Goal: Register for event/course

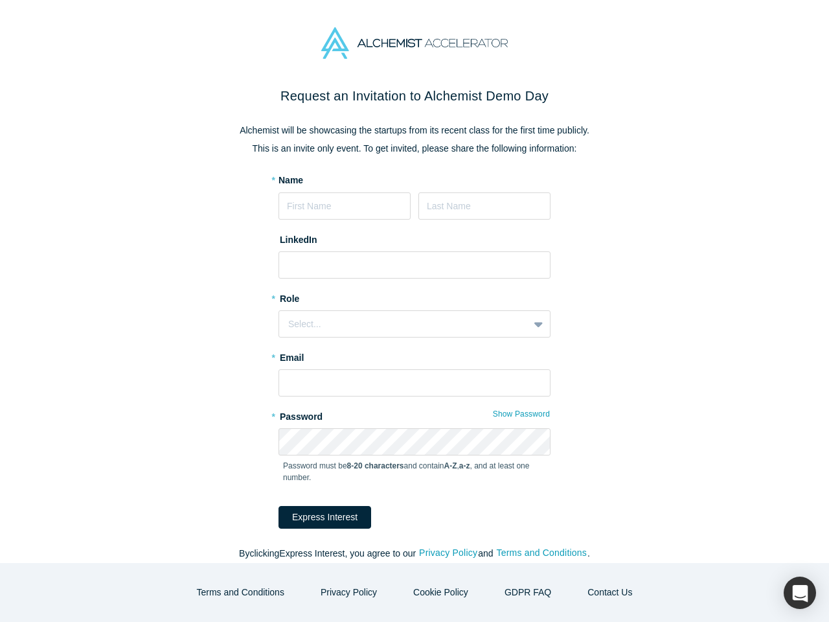
click at [415, 311] on div "Select..." at bounding box center [415, 323] width 272 height 27
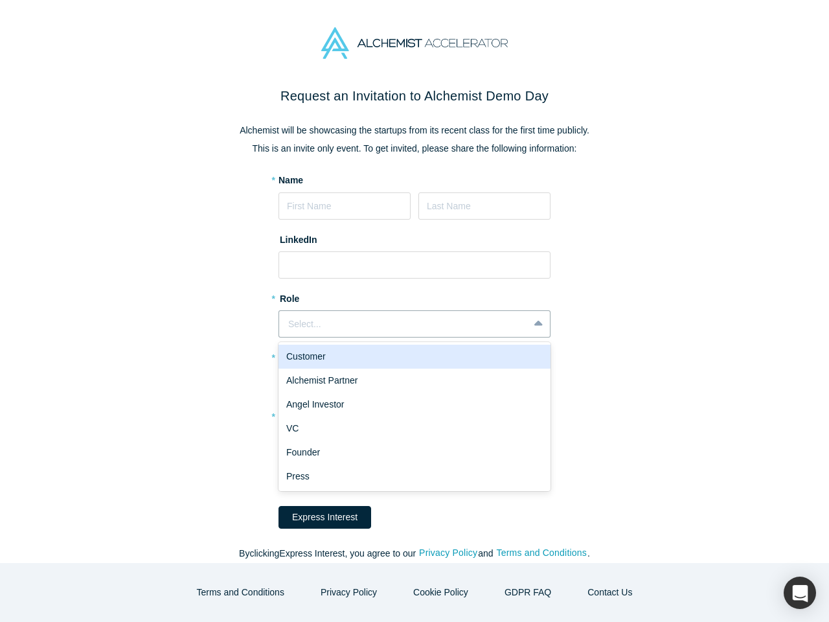
click at [518, 414] on div "Angel Investor" at bounding box center [415, 405] width 272 height 24
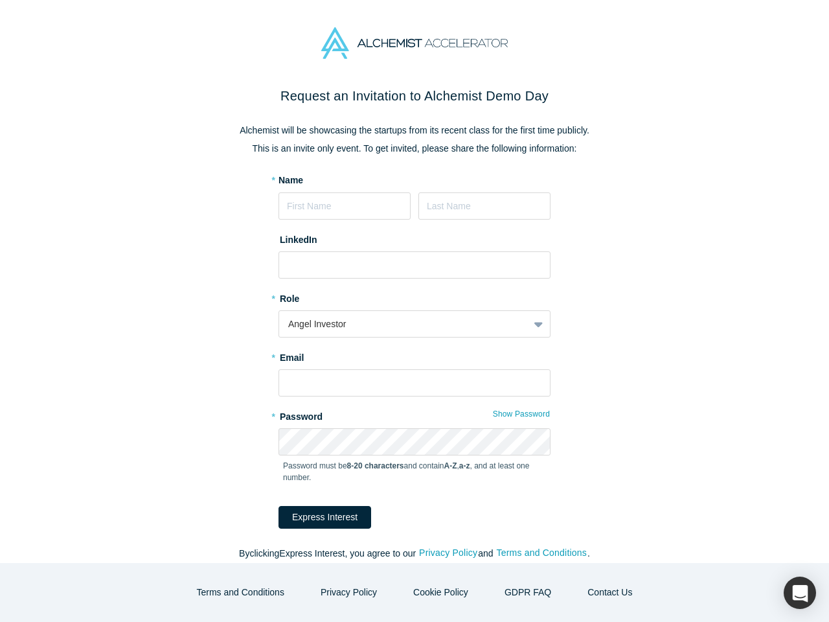
click at [316, 517] on button "Express Interest" at bounding box center [325, 517] width 93 height 23
click at [443, 529] on form "* Name LinkedIn * Role Angel Investor * Email * Password Show Password Password…" at bounding box center [415, 351] width 272 height 355
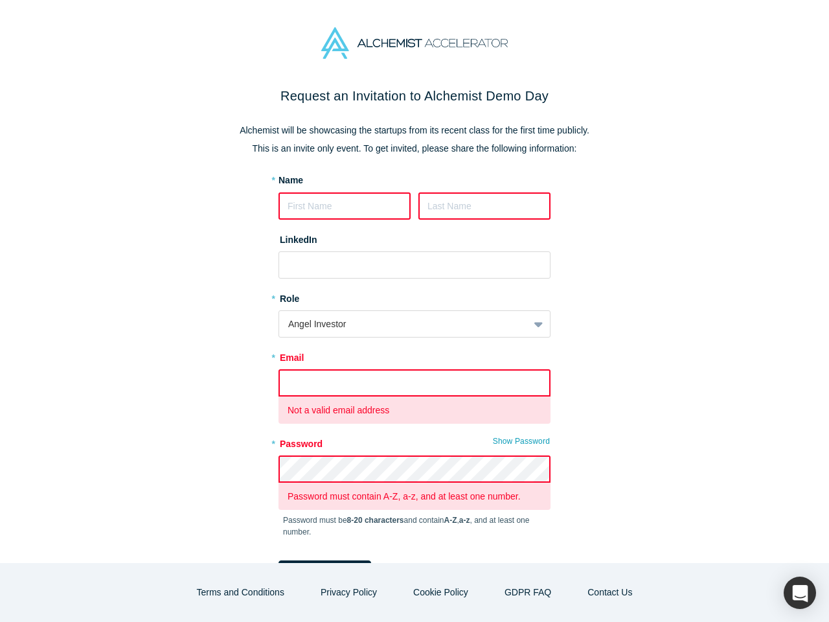
click at [537, 553] on form "* Name LinkedIn * Role Angel Investor * Email Not a valid email address * Passw…" at bounding box center [415, 378] width 272 height 409
click at [251, 592] on button "Terms and Conditions" at bounding box center [240, 592] width 115 height 23
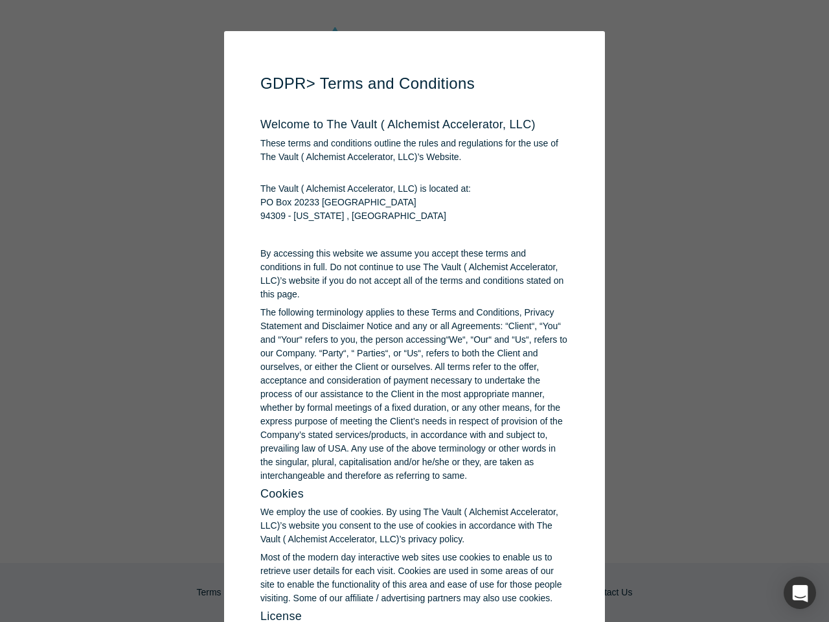
click at [439, 592] on p "Most of the modern day interactive web sites use cookies to enable us to retrie…" at bounding box center [414, 578] width 308 height 54
click at [800, 593] on div "button" at bounding box center [800, 593] width 32 height 32
